Goal: Check status: Check status

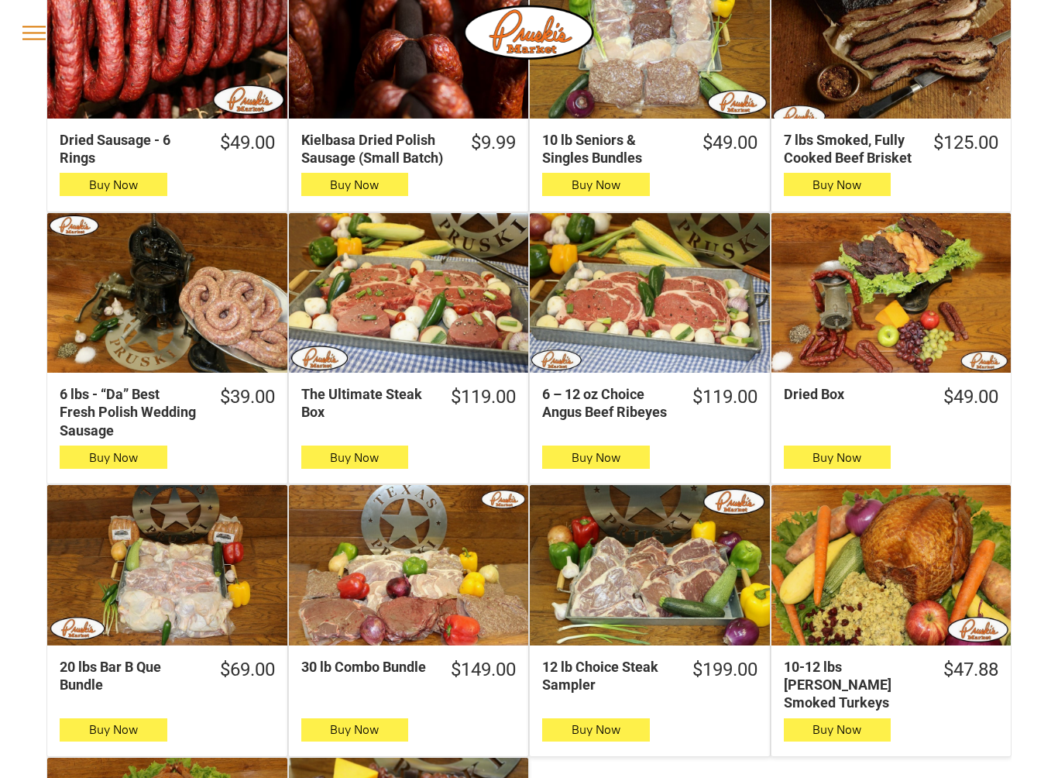
scroll to position [317, 0]
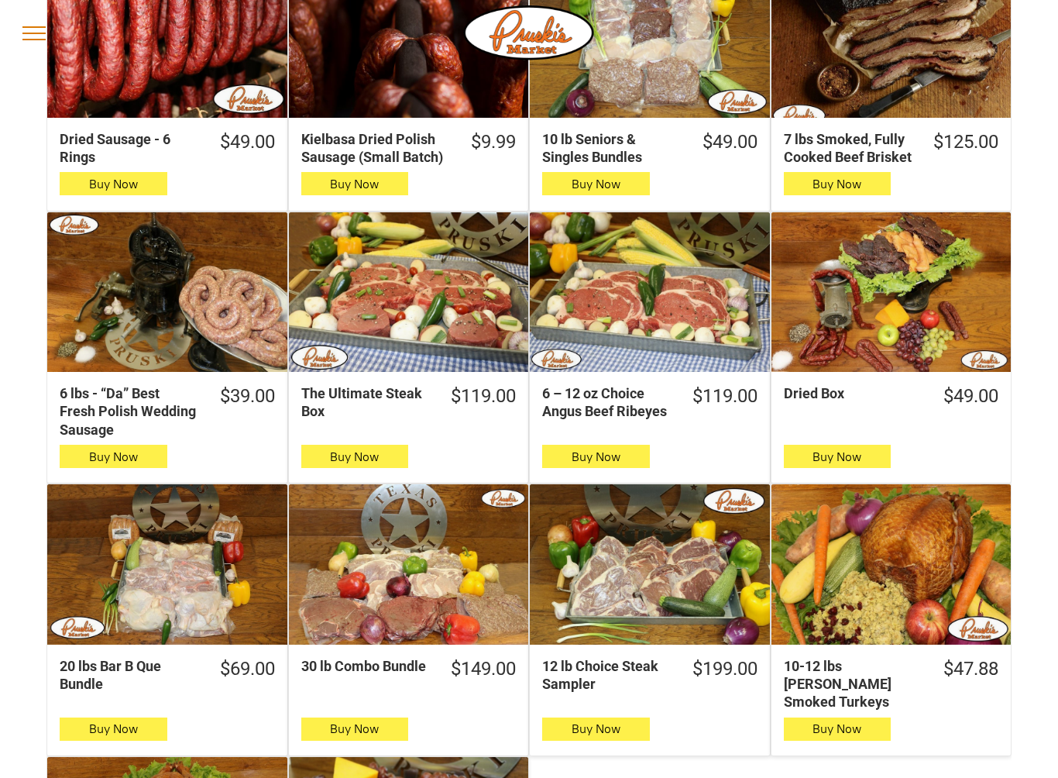
click at [900, 335] on div "Dried Box" at bounding box center [892, 292] width 240 height 160
